Goal: Task Accomplishment & Management: Manage account settings

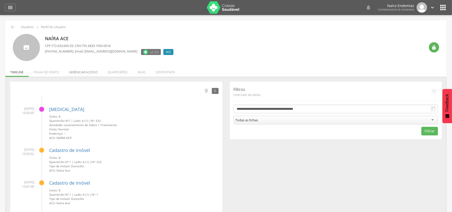
click at [84, 71] on li "Gerenciar acesso" at bounding box center [83, 71] width 39 height 12
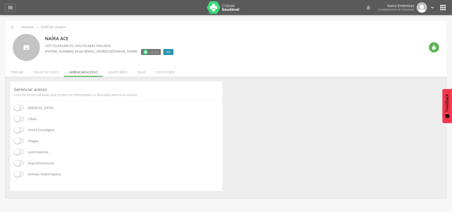
click at [20, 142] on span at bounding box center [19, 141] width 10 height 6
click at [21, 153] on span at bounding box center [19, 152] width 10 height 6
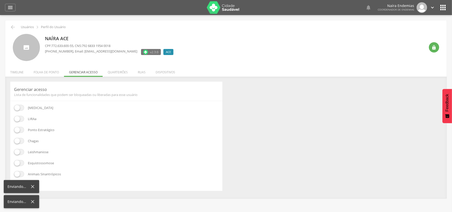
click at [19, 161] on span at bounding box center [19, 163] width 10 height 6
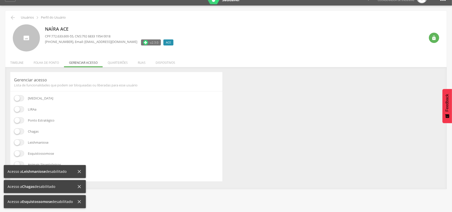
scroll to position [15, 0]
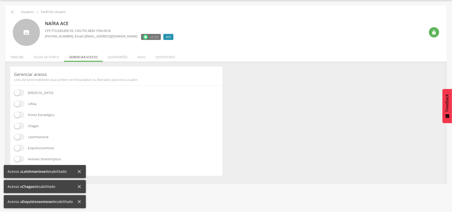
click at [18, 157] on span at bounding box center [19, 159] width 10 height 6
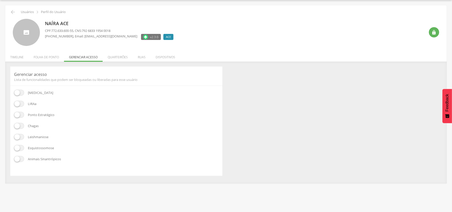
click at [19, 138] on span at bounding box center [19, 137] width 10 height 6
click at [19, 137] on span at bounding box center [19, 137] width 10 height 6
click at [19, 116] on span at bounding box center [19, 115] width 10 height 6
click at [21, 105] on span at bounding box center [19, 104] width 10 height 6
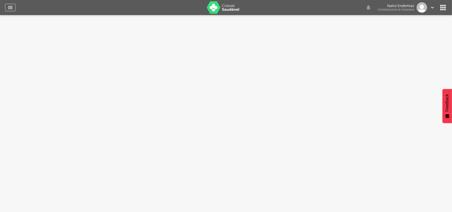
click at [9, 5] on icon "" at bounding box center [10, 8] width 6 height 6
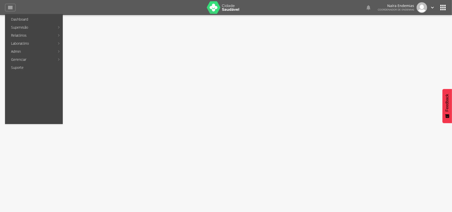
click at [445, 7] on icon "" at bounding box center [443, 8] width 8 height 8
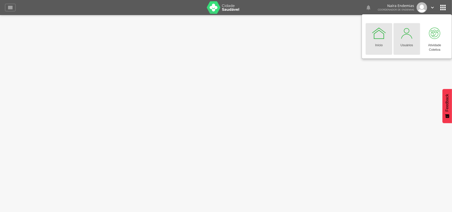
click at [407, 37] on div at bounding box center [407, 33] width 15 height 15
